Goal: Task Accomplishment & Management: Manage account settings

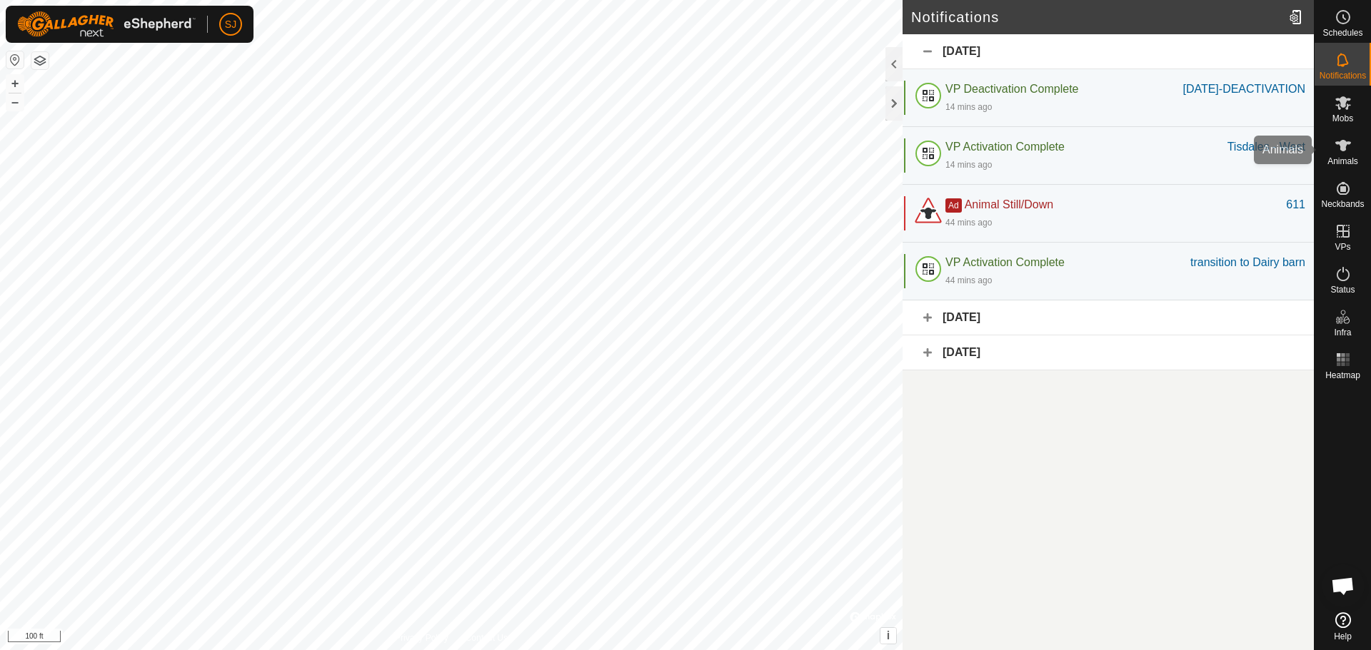
click at [1343, 159] on span "Animals" at bounding box center [1342, 161] width 31 height 9
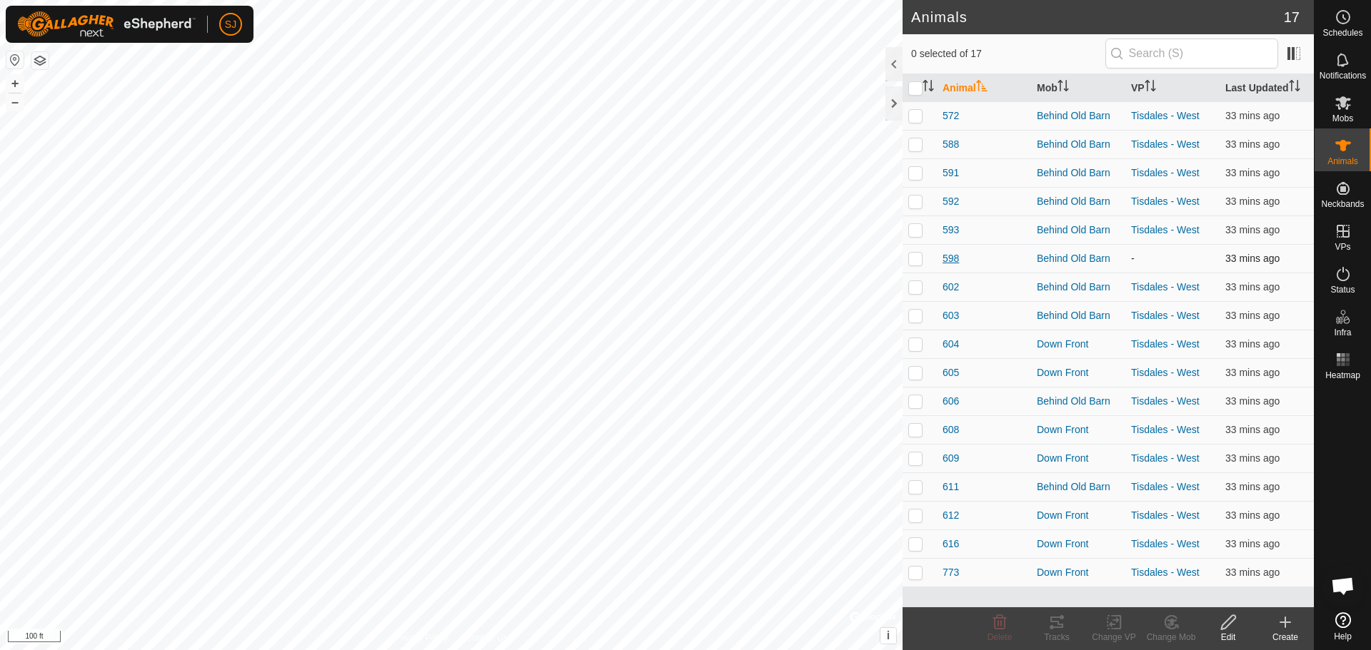
click at [956, 264] on span "598" at bounding box center [950, 258] width 16 height 15
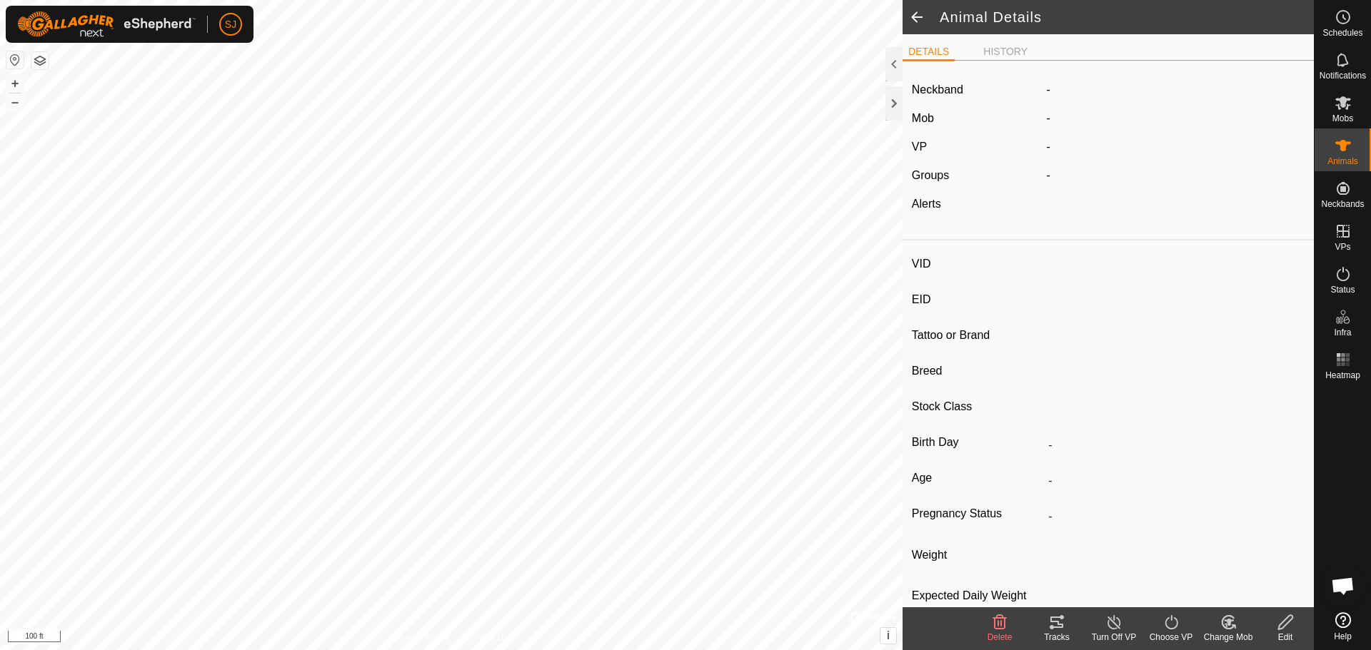
type input "598"
type input "-"
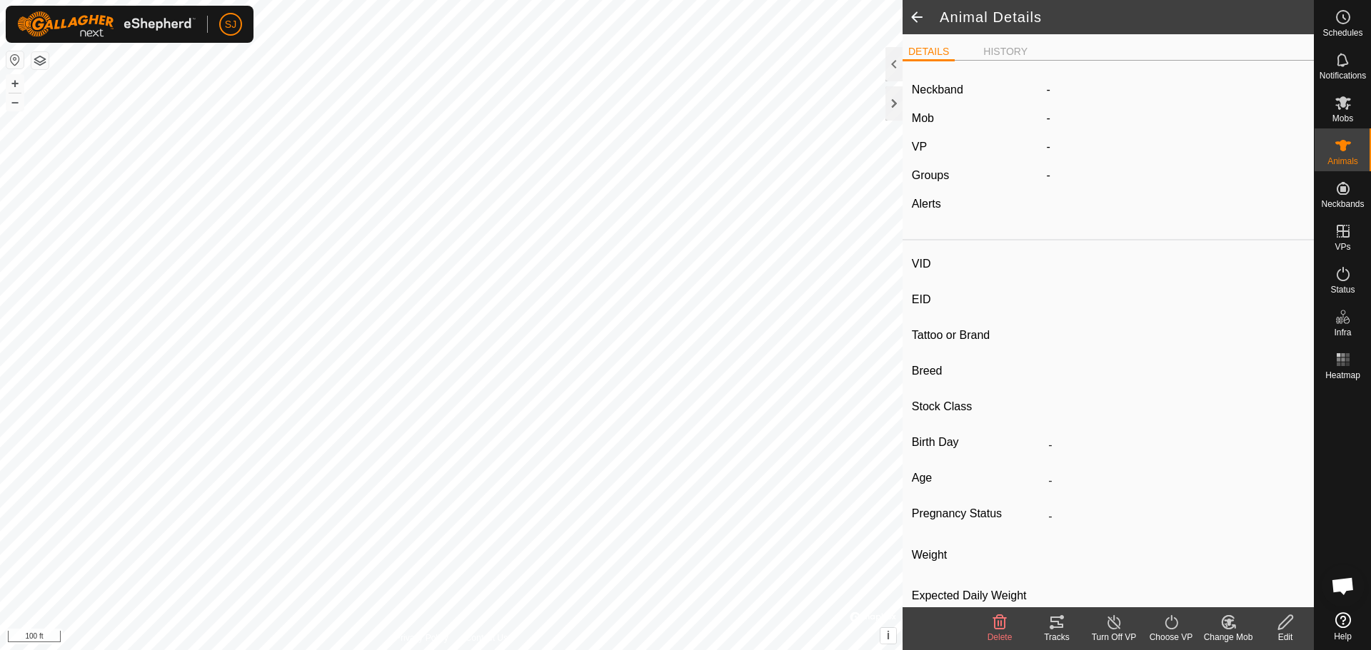
type input "0 kg"
type input "-"
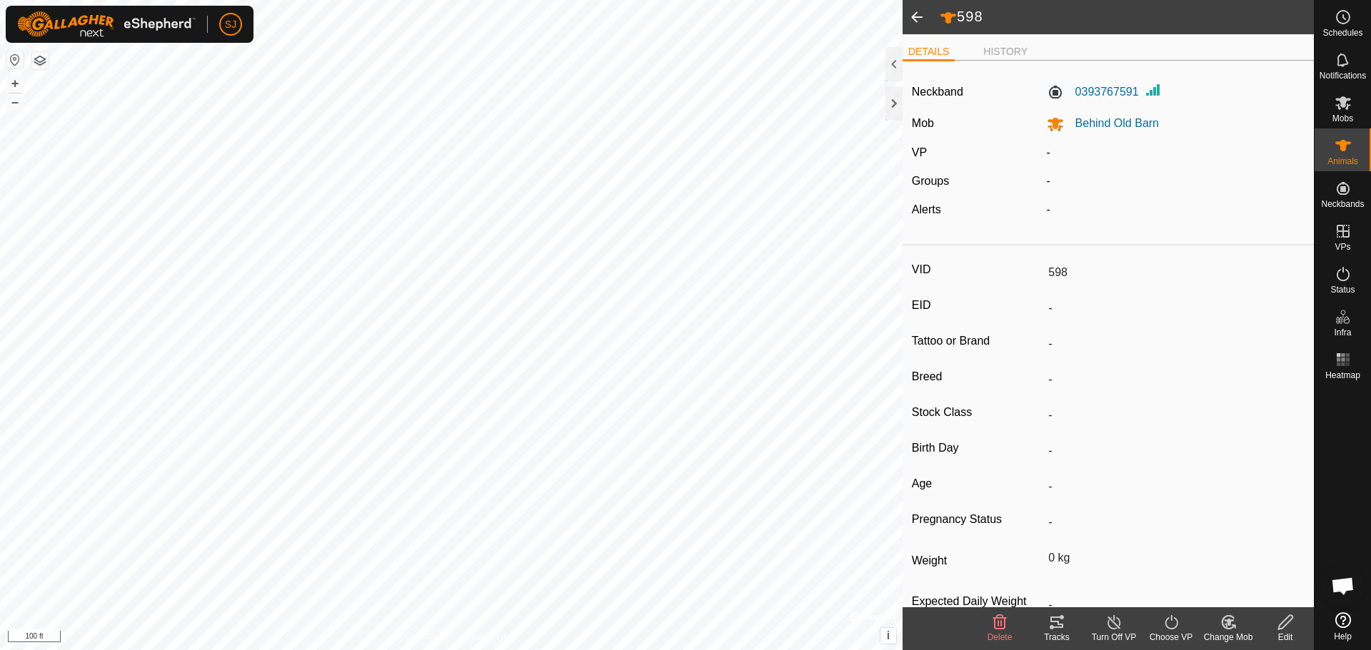
click at [1062, 630] on icon at bounding box center [1056, 622] width 17 height 17
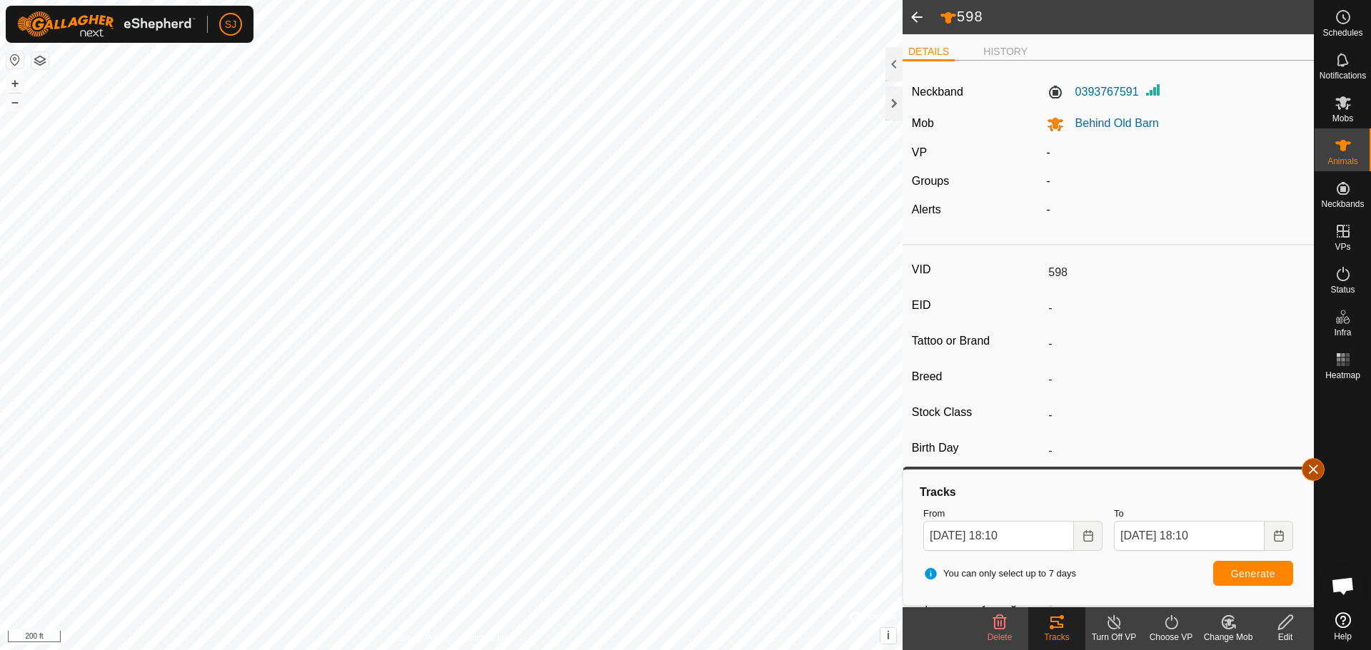
click at [1318, 467] on button "button" at bounding box center [1312, 469] width 23 height 23
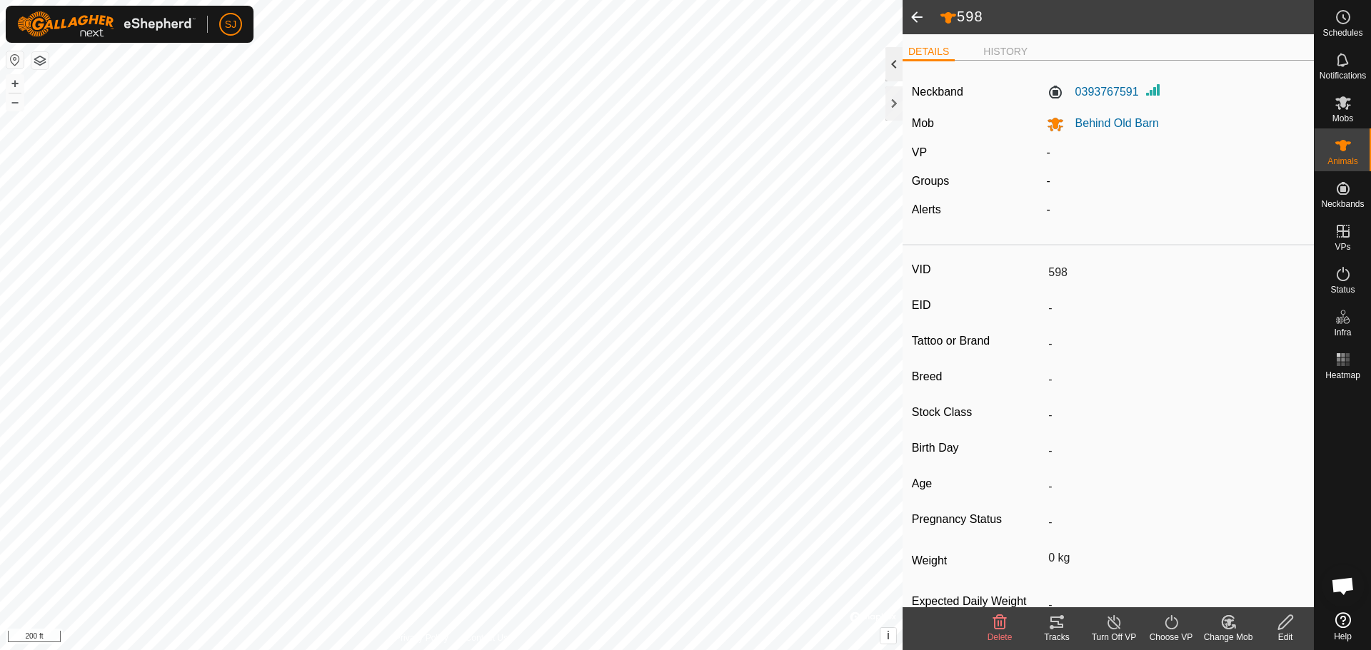
click at [889, 69] on div at bounding box center [893, 64] width 17 height 34
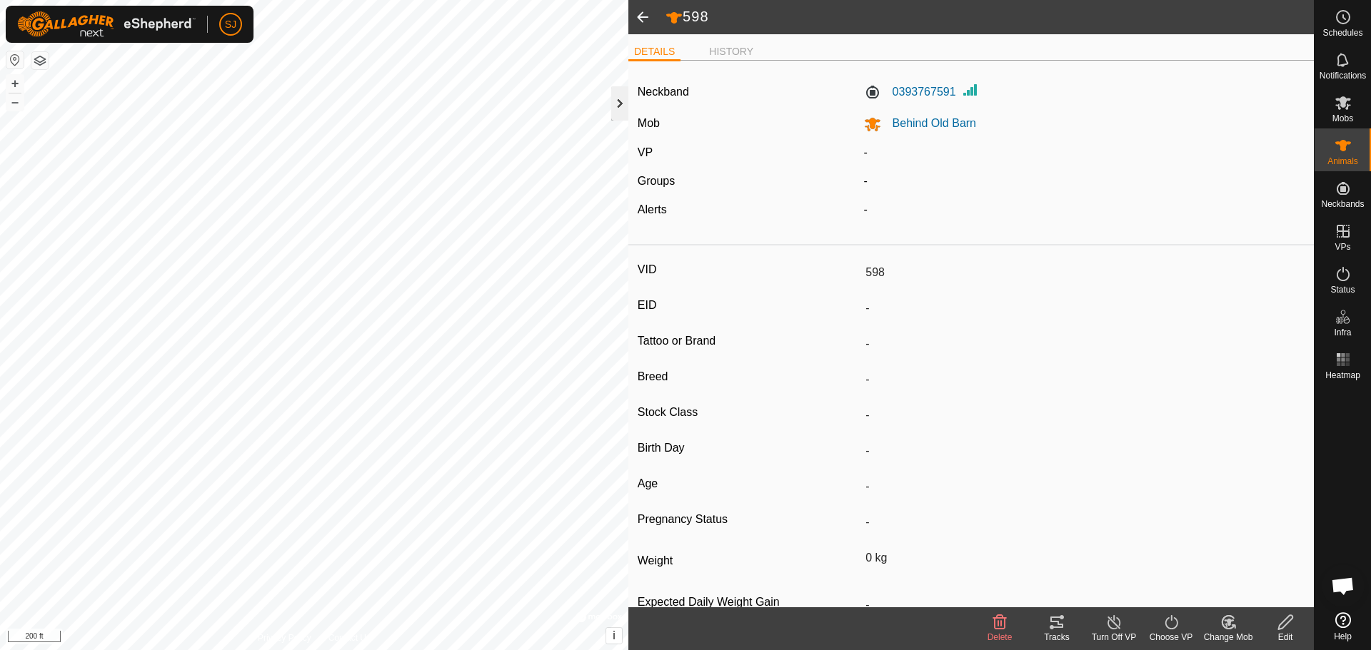
click at [617, 106] on div at bounding box center [619, 103] width 17 height 34
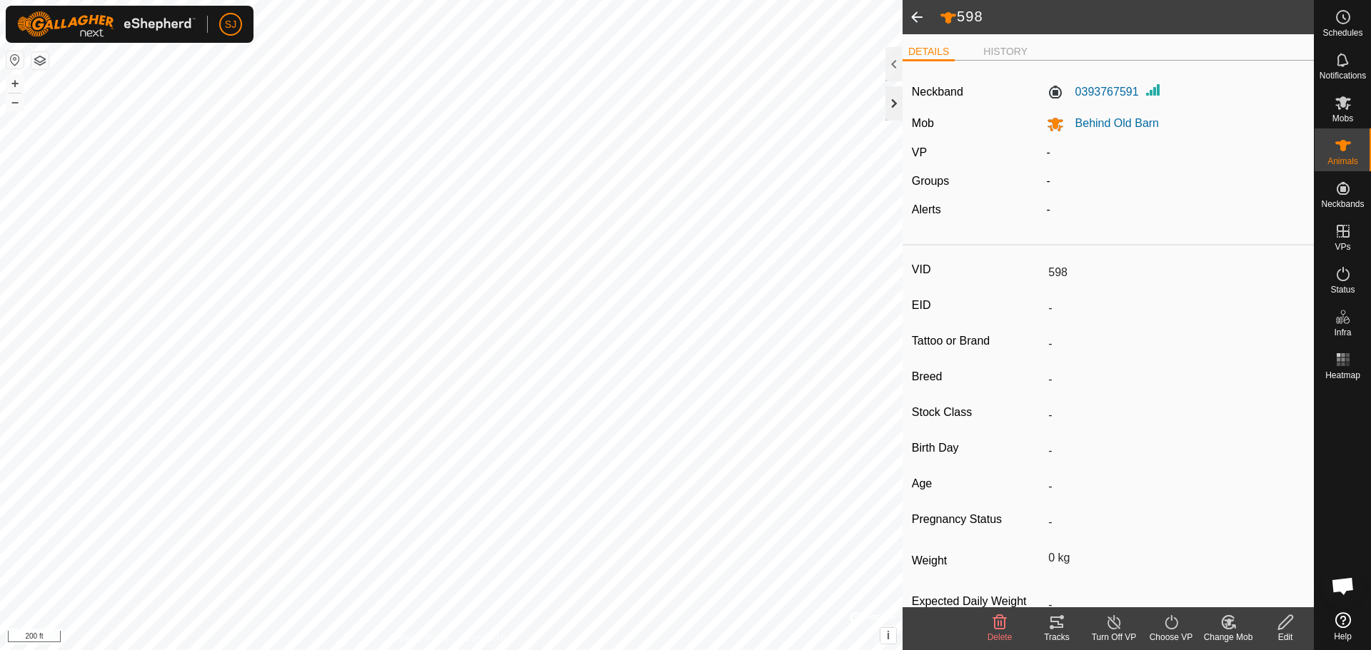
click at [887, 113] on div at bounding box center [893, 103] width 17 height 34
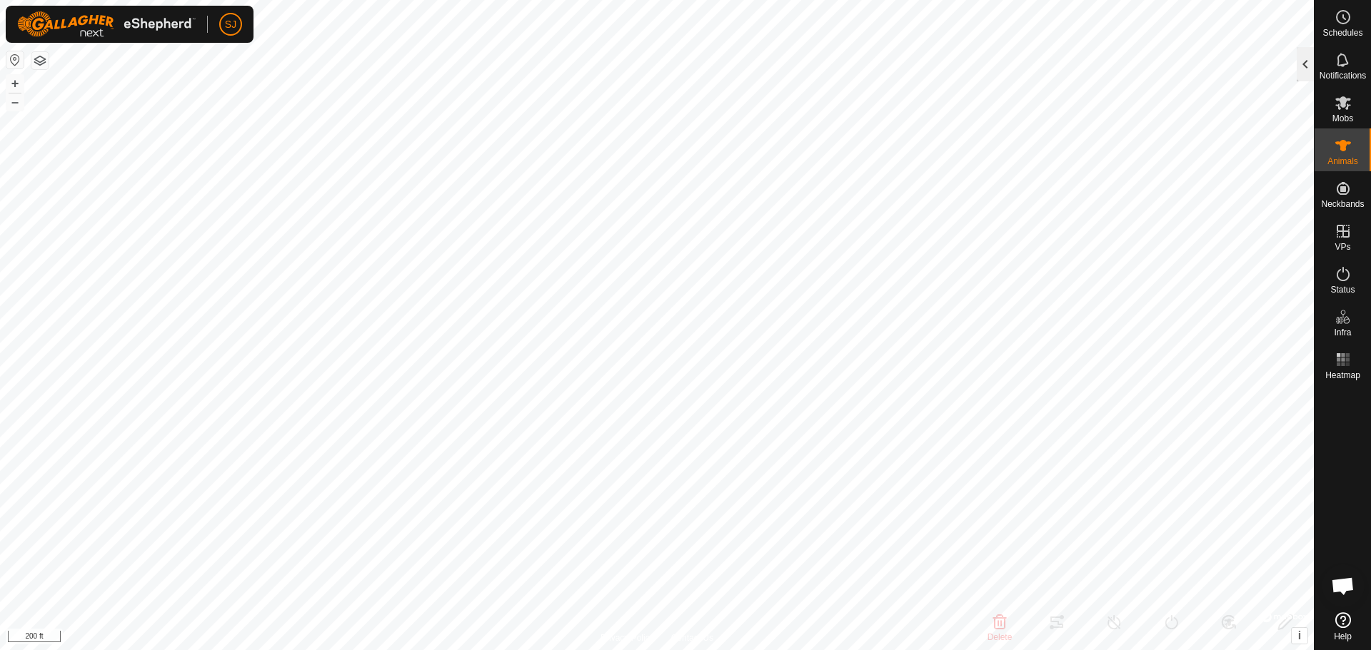
click at [1299, 63] on div at bounding box center [1304, 64] width 17 height 34
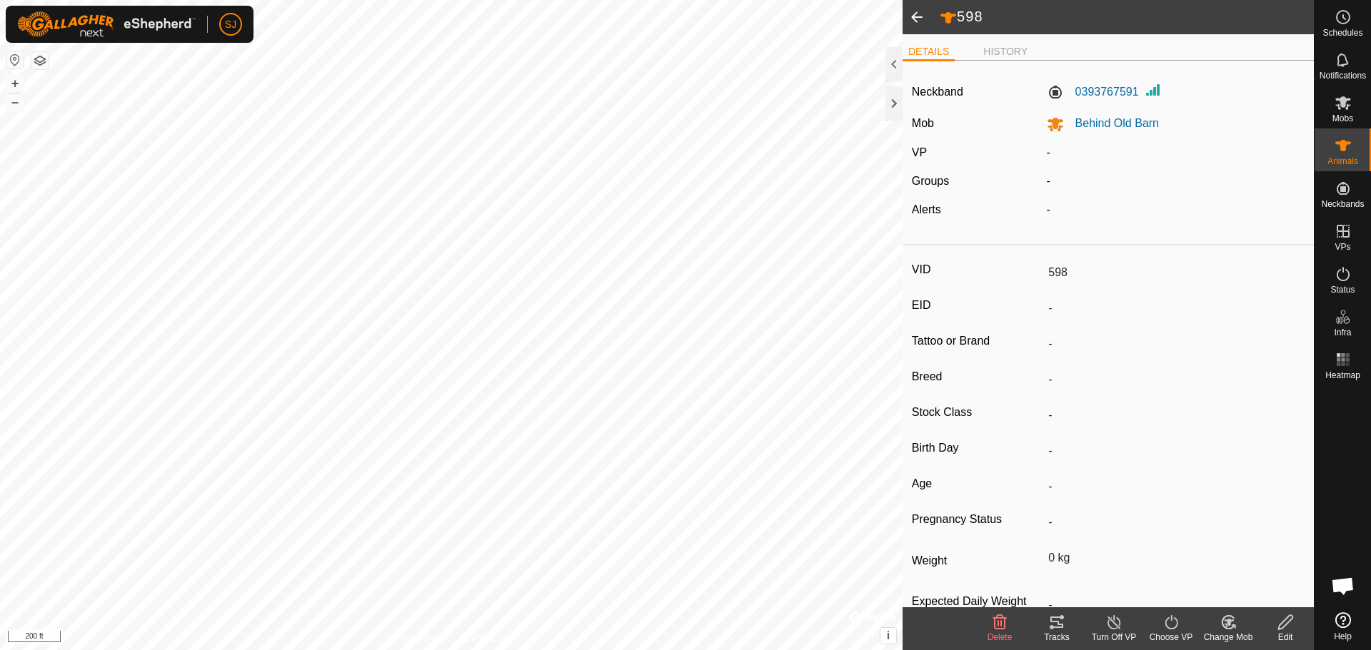
click at [913, 20] on span at bounding box center [916, 17] width 29 height 34
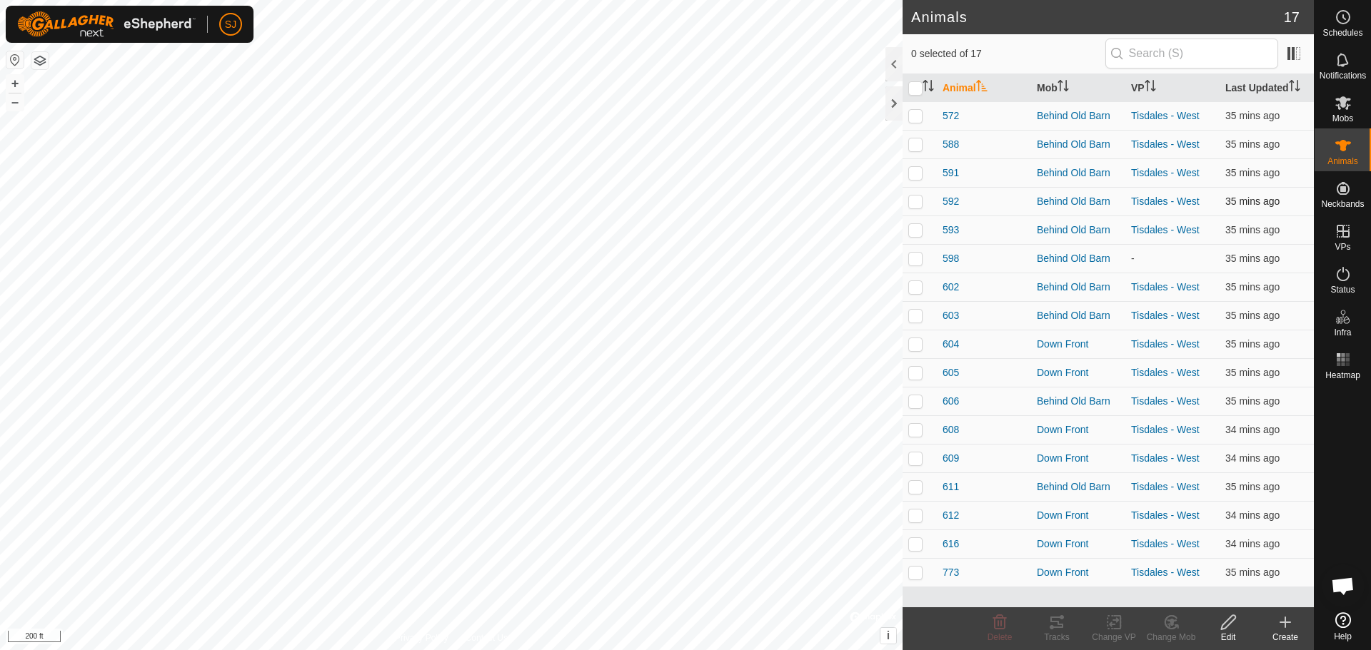
drag, startPoint x: 917, startPoint y: 198, endPoint x: 919, endPoint y: 205, distance: 7.3
click at [918, 198] on p-checkbox at bounding box center [915, 201] width 14 height 11
checkbox input "true"
click at [912, 235] on p-checkbox at bounding box center [915, 229] width 14 height 11
checkbox input "true"
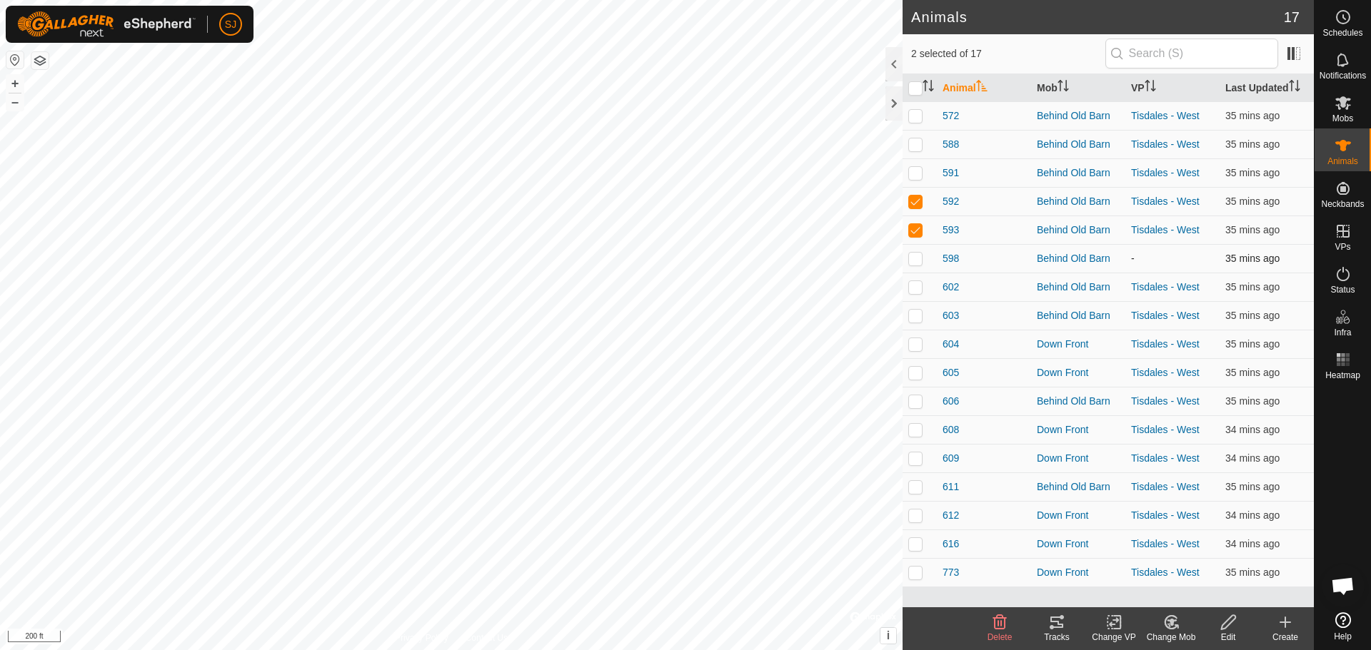
click at [918, 260] on p-checkbox at bounding box center [915, 258] width 14 height 11
checkbox input "true"
click at [914, 296] on td at bounding box center [919, 287] width 34 height 29
checkbox input "true"
click at [916, 308] on td at bounding box center [919, 315] width 34 height 29
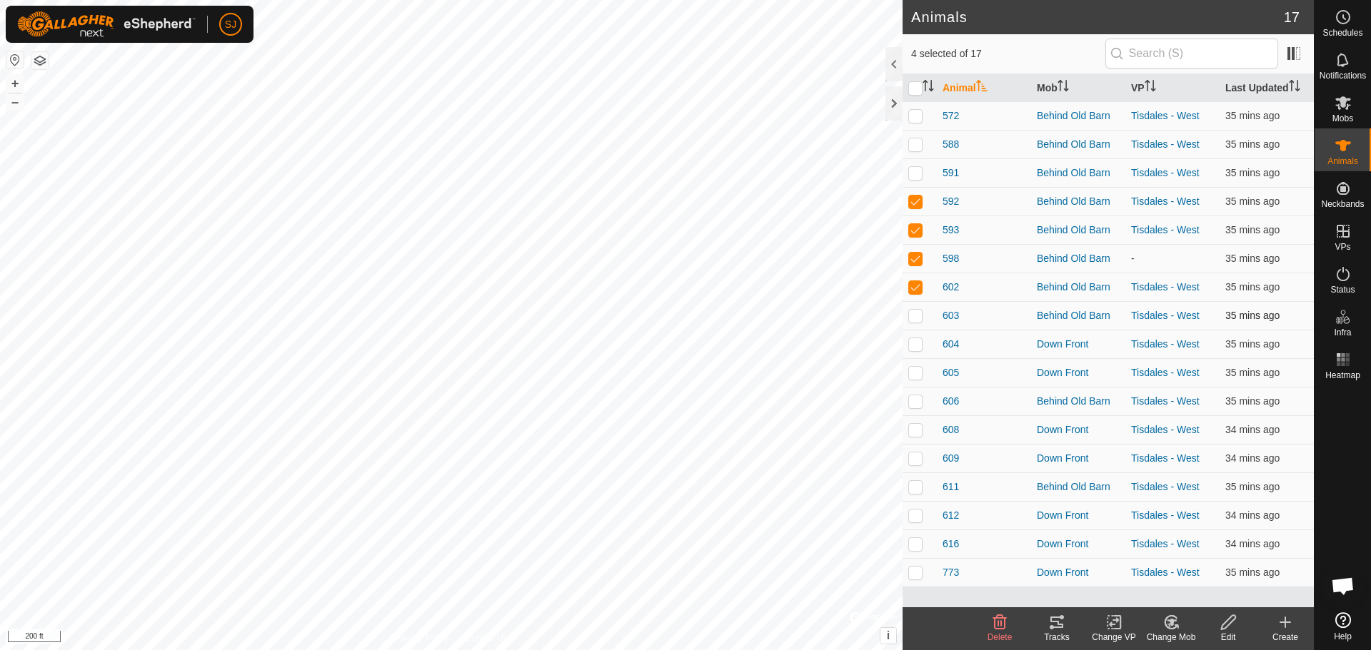
checkbox input "true"
click at [1044, 631] on div "Tracks" at bounding box center [1056, 637] width 57 height 13
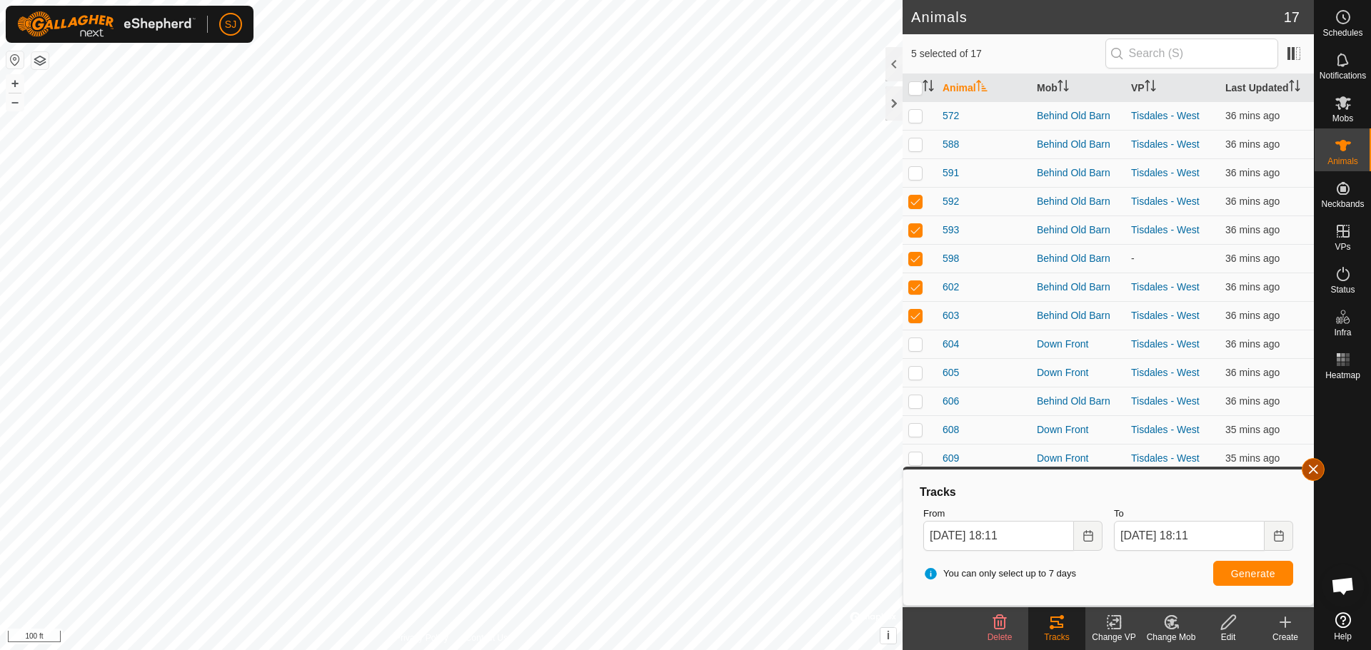
click at [1307, 473] on button "button" at bounding box center [1312, 469] width 23 height 23
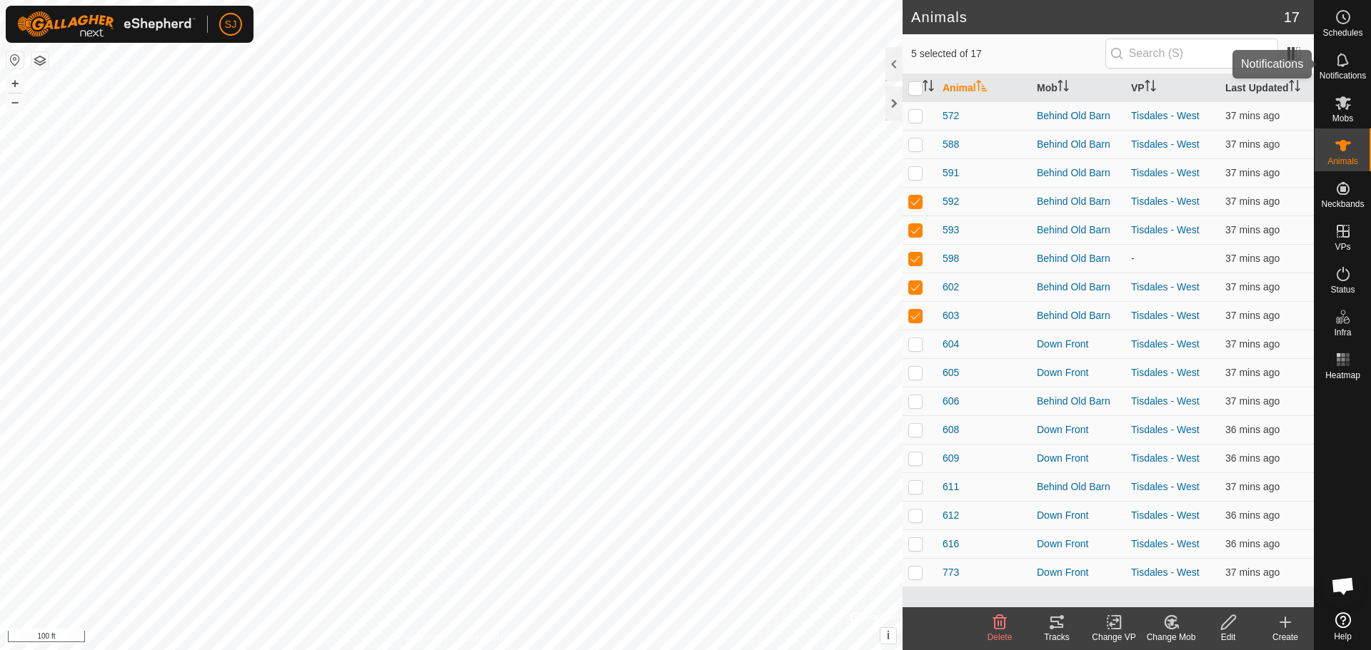
click at [1333, 66] on es-notification-svg-icon at bounding box center [1343, 60] width 26 height 23
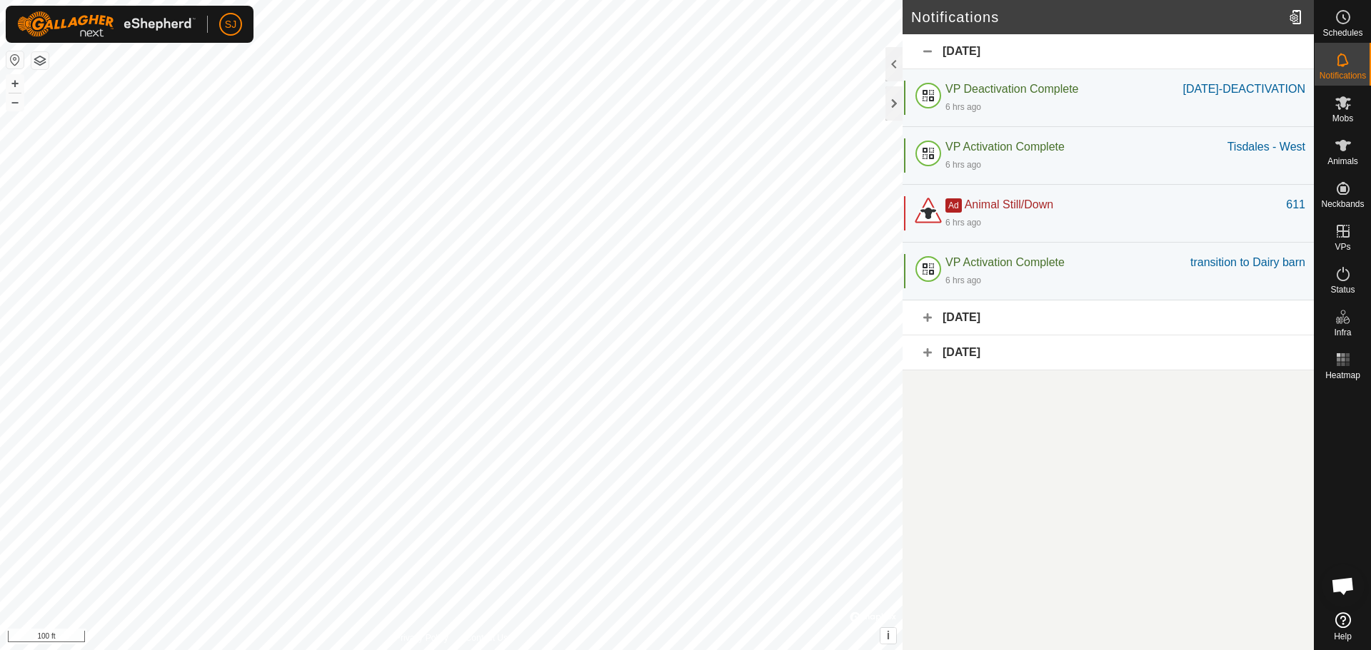
click at [1001, 370] on div "[DATE]" at bounding box center [1107, 352] width 411 height 35
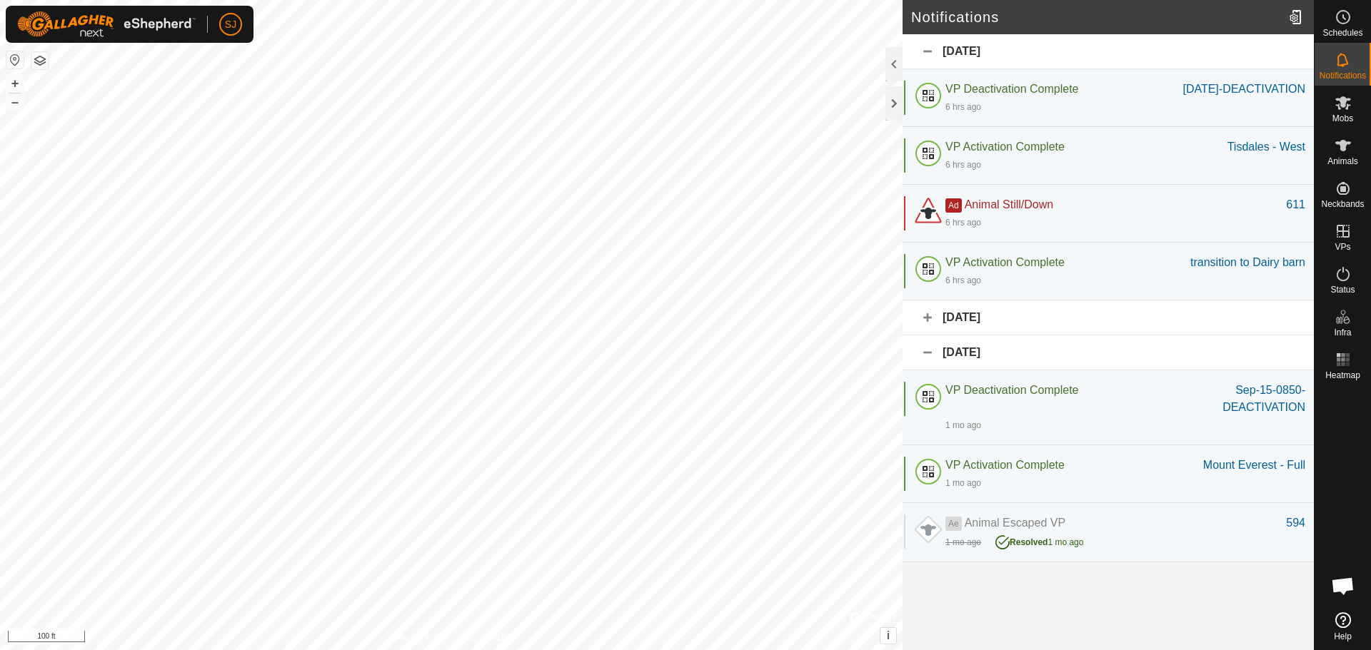
click at [984, 333] on div "[DATE]" at bounding box center [1107, 318] width 411 height 35
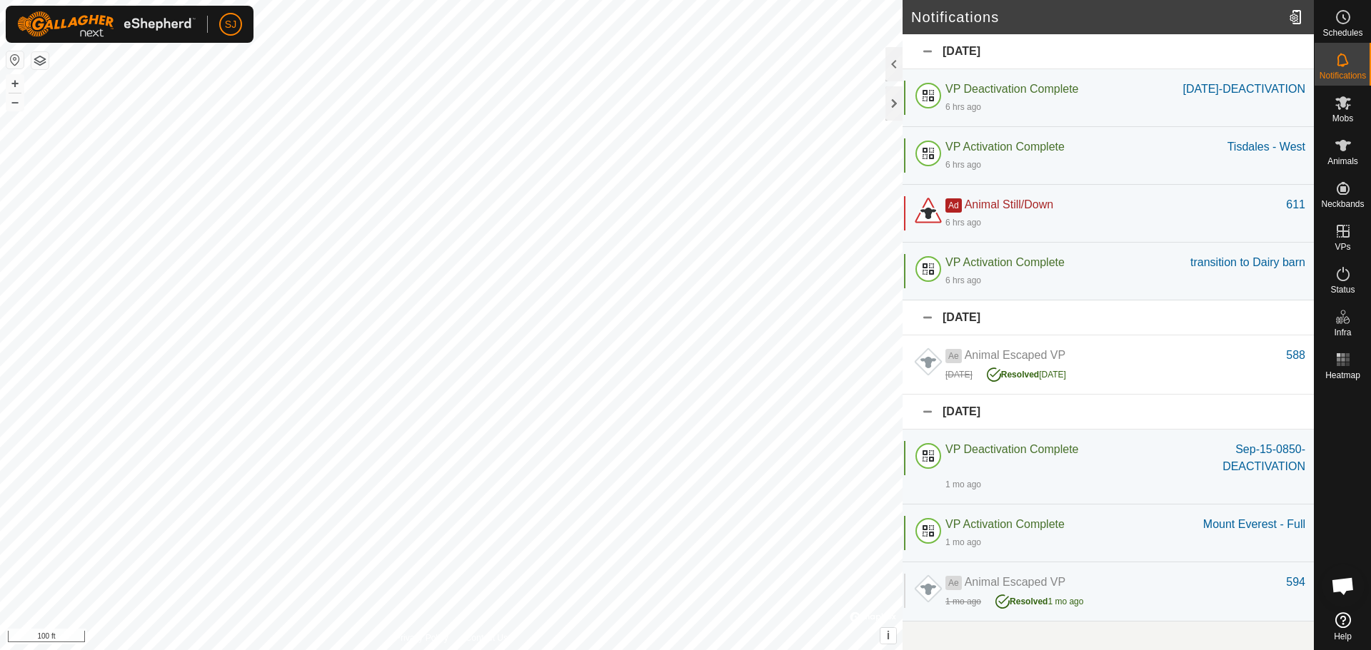
click at [935, 335] on div "[DATE]" at bounding box center [1107, 318] width 411 height 35
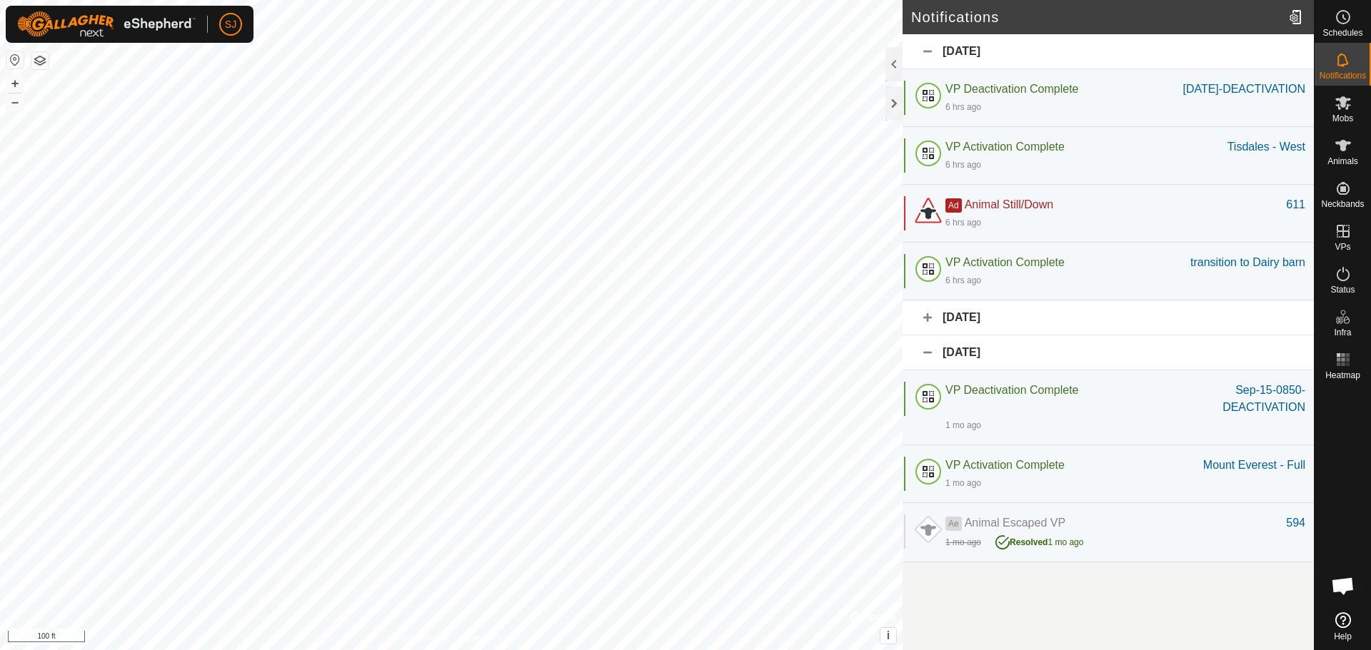
click at [933, 367] on div "[DATE]" at bounding box center [1107, 352] width 411 height 35
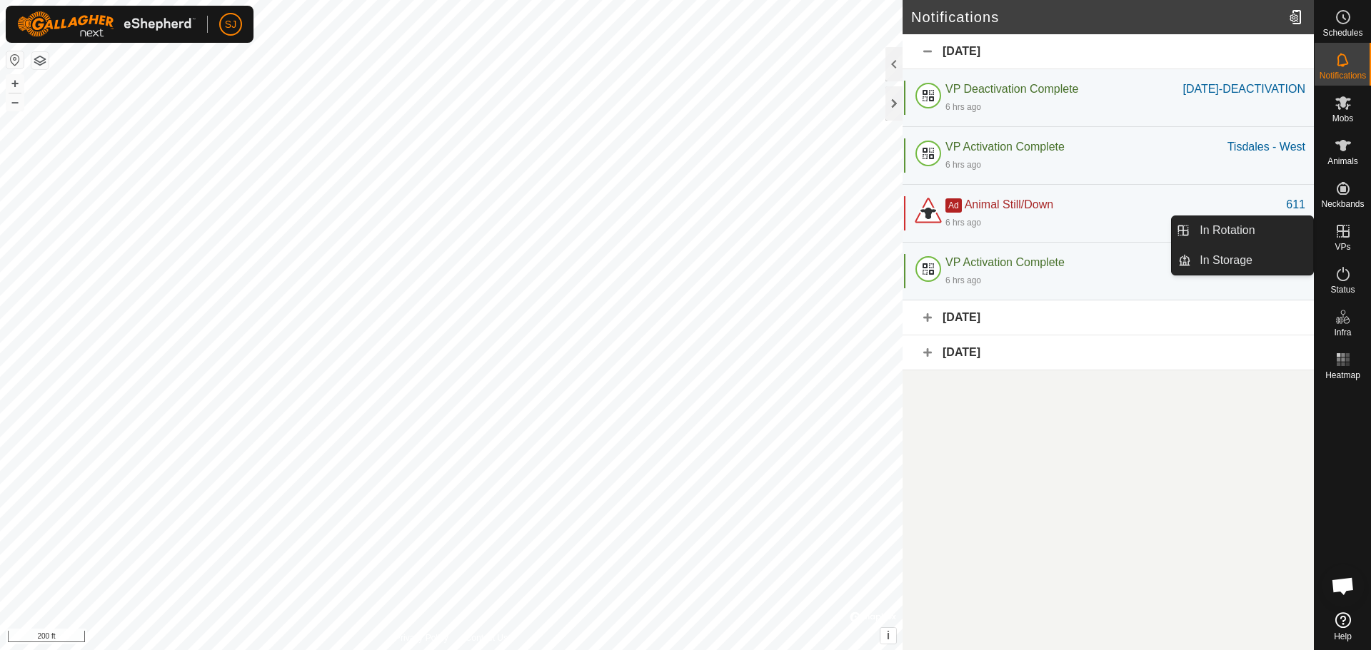
click at [1345, 239] on icon at bounding box center [1342, 231] width 17 height 17
drag, startPoint x: 1306, startPoint y: 235, endPoint x: 1263, endPoint y: 223, distance: 43.6
click at [1267, 221] on link "In Rotation" at bounding box center [1252, 230] width 122 height 29
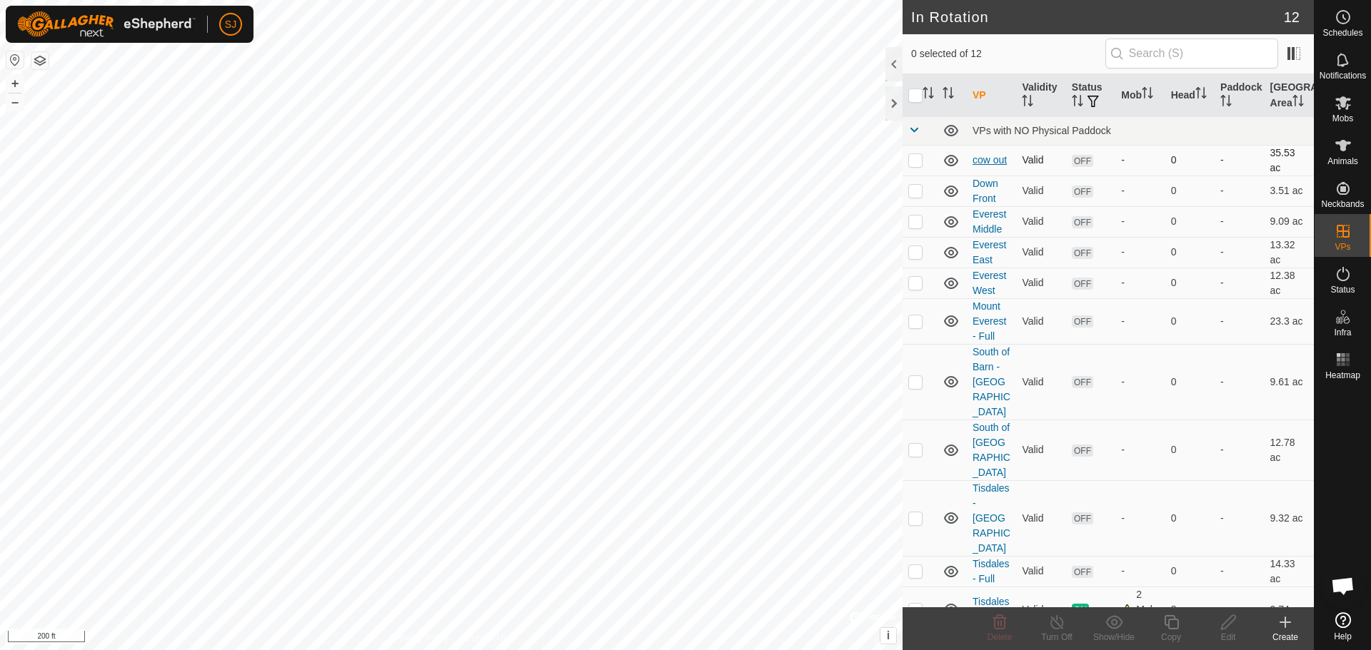
click at [987, 156] on link "cow out" at bounding box center [989, 159] width 34 height 11
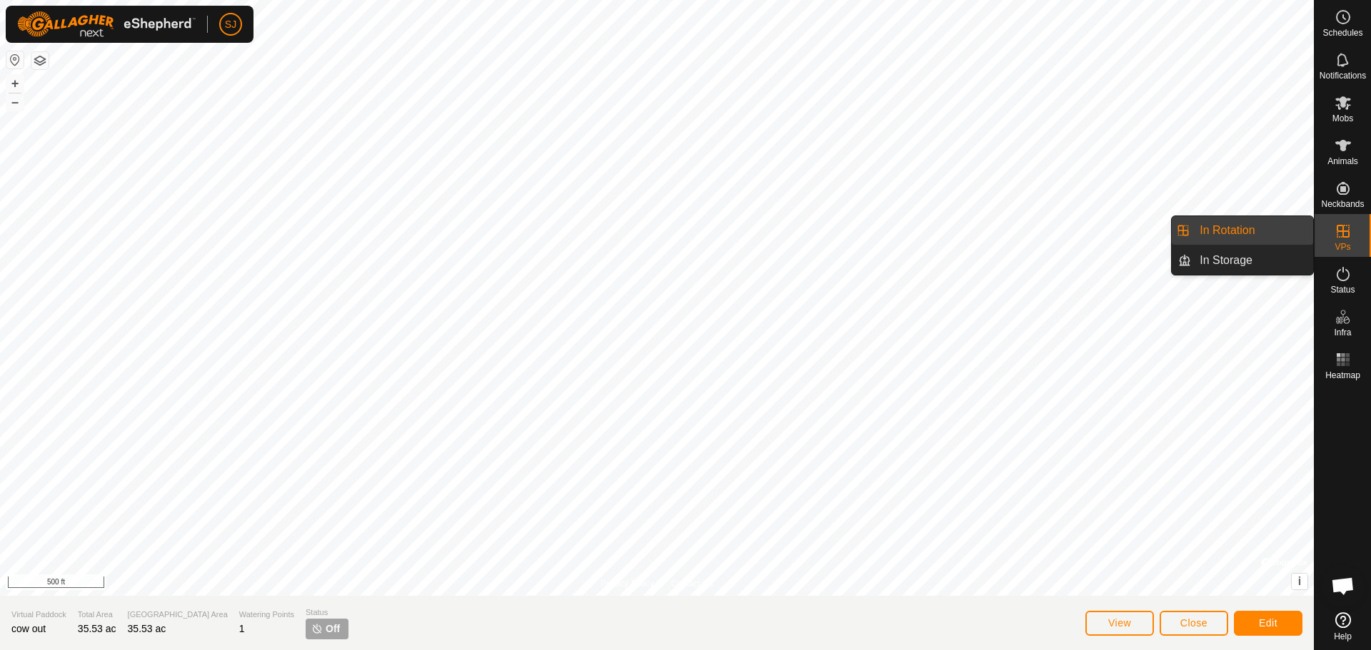
click at [1275, 234] on link "In Rotation" at bounding box center [1252, 230] width 122 height 29
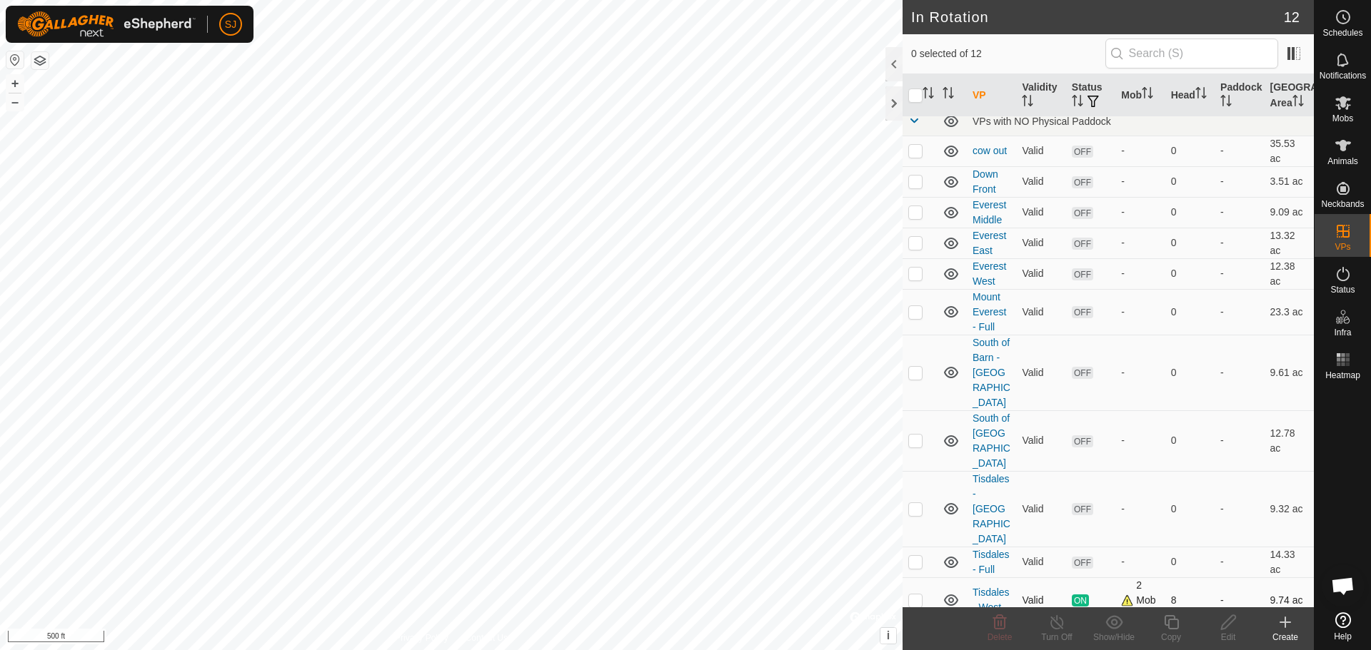
scroll to position [11, 0]
click at [999, 623] on link "transition to Dairy barn" at bounding box center [989, 651] width 35 height 56
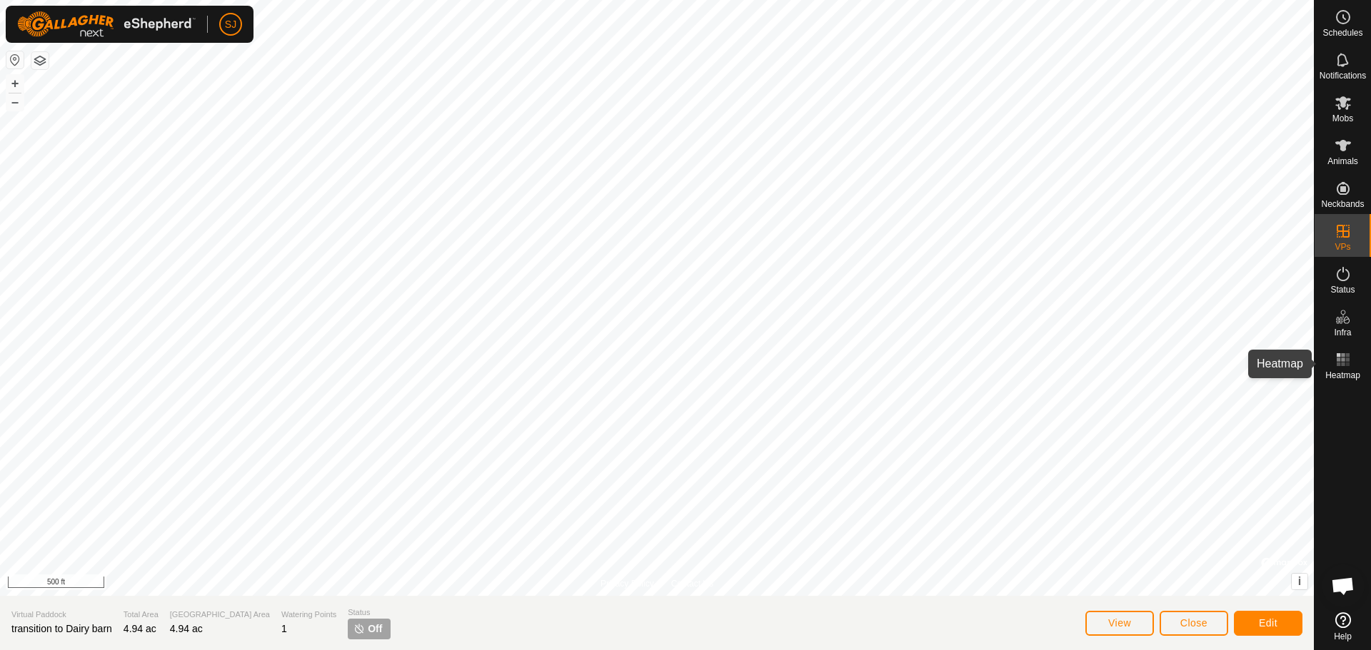
click at [1342, 365] on rect at bounding box center [1343, 365] width 4 height 4
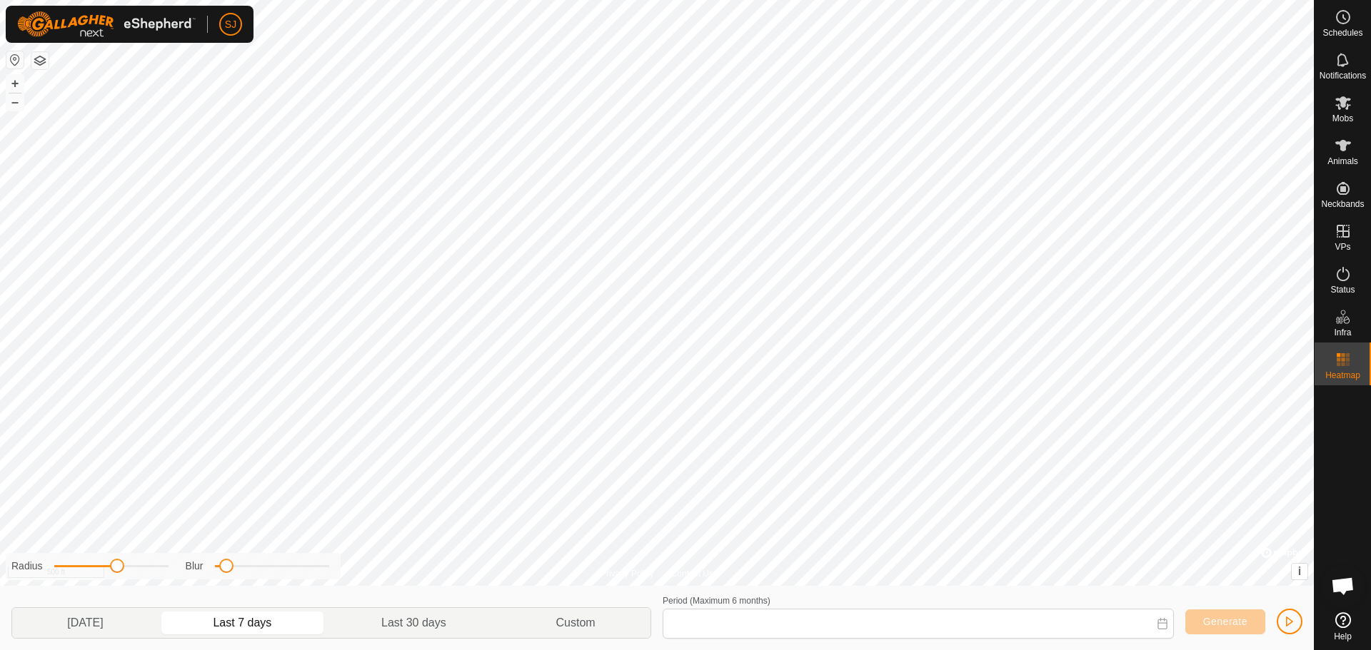
type input "[DATE] - [DATE]"
click at [1342, 145] on icon at bounding box center [1343, 145] width 16 height 11
